Goal: Task Accomplishment & Management: Manage account settings

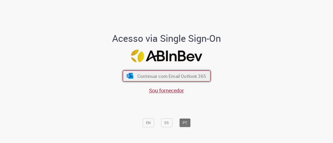
click at [159, 73] on button "Continuar com Email Outlook 365" at bounding box center [167, 76] width 88 height 11
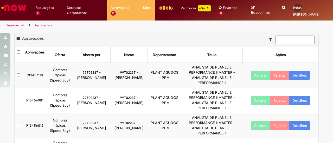
click at [255, 79] on button "Aprovar" at bounding box center [261, 75] width 20 height 9
click at [255, 102] on button "Aprovar" at bounding box center [261, 100] width 20 height 9
click at [254, 124] on button "Aprovar" at bounding box center [261, 126] width 20 height 9
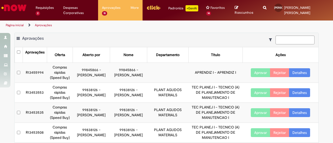
click at [147, 29] on ul "Página inicial Aprovações" at bounding box center [111, 26] width 214 height 10
drag, startPoint x: 128, startPoint y: 35, endPoint x: 95, endPoint y: 25, distance: 34.4
click at [95, 25] on ul "Página inicial Aprovações" at bounding box center [111, 26] width 214 height 10
click at [88, 25] on ul "Página inicial Aprovações" at bounding box center [111, 26] width 214 height 10
click at [104, 28] on ul "Página inicial Aprovações" at bounding box center [111, 26] width 214 height 10
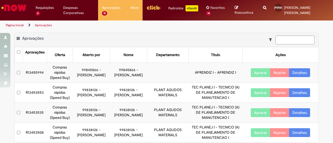
click at [65, 28] on ul "Página inicial Aprovações" at bounding box center [111, 26] width 214 height 10
